Goal: Task Accomplishment & Management: Manage account settings

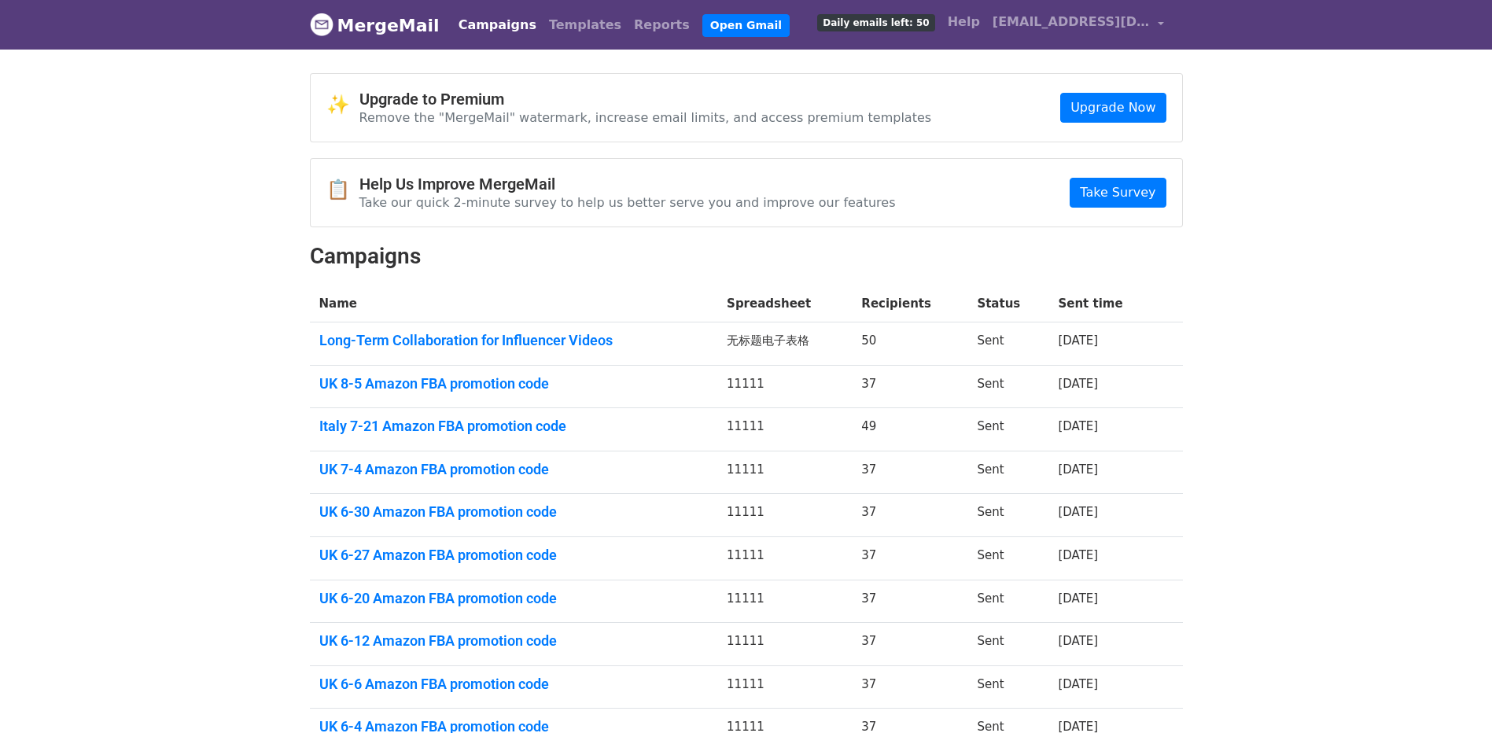
click at [356, 30] on link "MergeMail" at bounding box center [375, 25] width 130 height 33
